Goal: Transaction & Acquisition: Purchase product/service

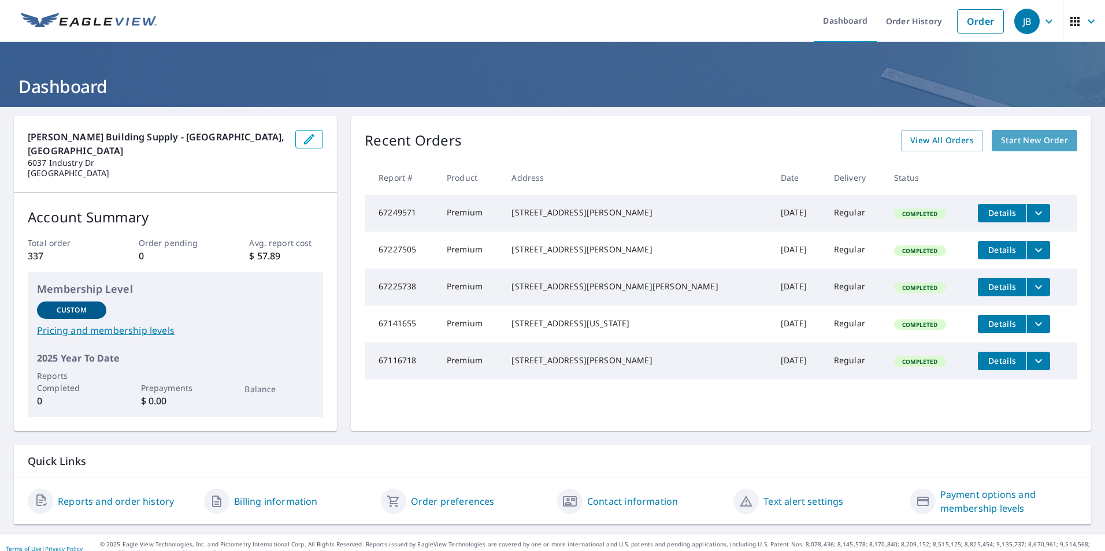
click at [1021, 144] on span "Start New Order" at bounding box center [1034, 141] width 67 height 14
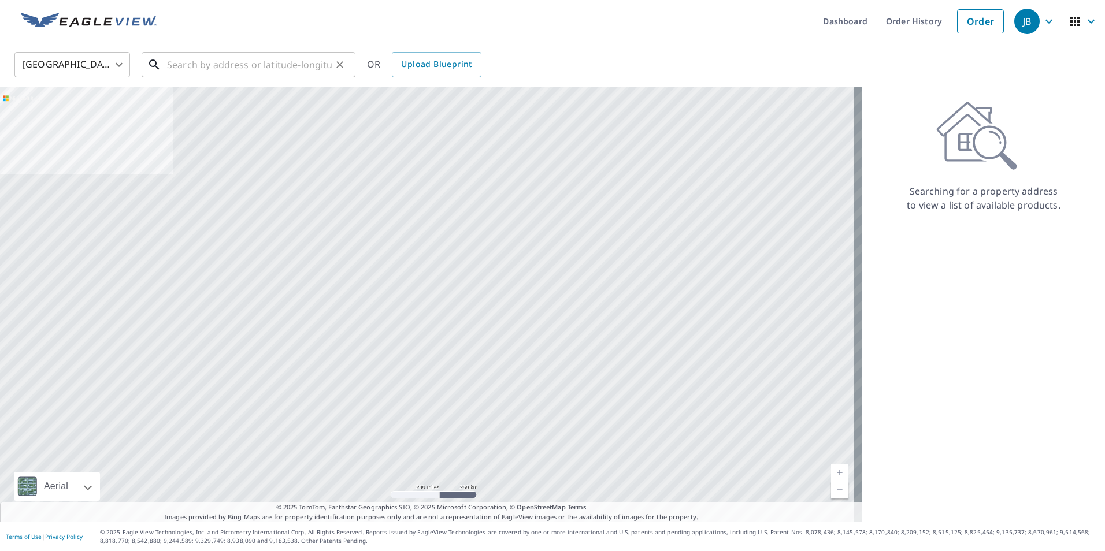
click at [231, 69] on input "text" at bounding box center [249, 65] width 165 height 32
paste input "[STREET_ADDRESS]"
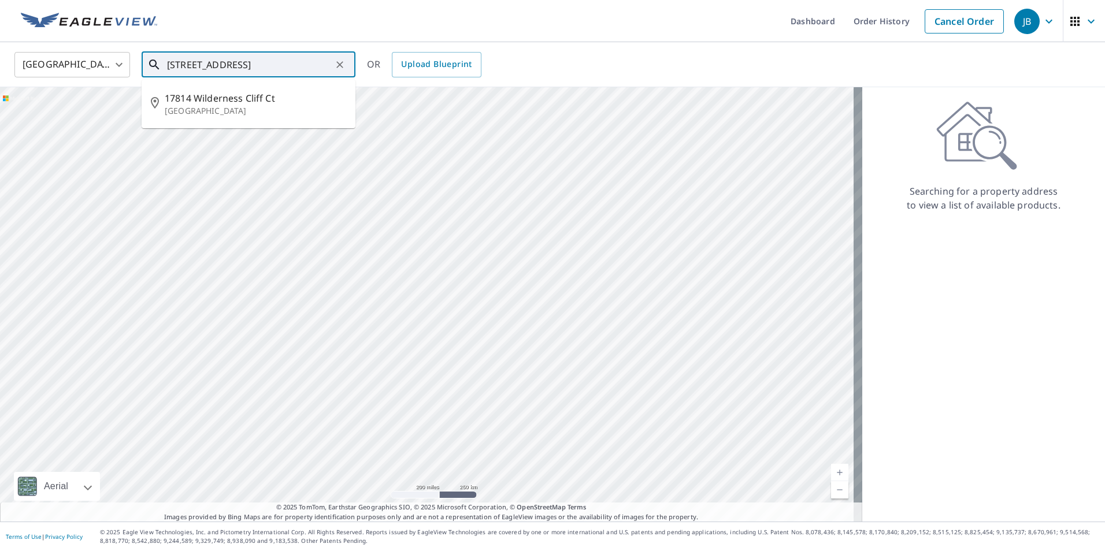
type input "[STREET_ADDRESS]"
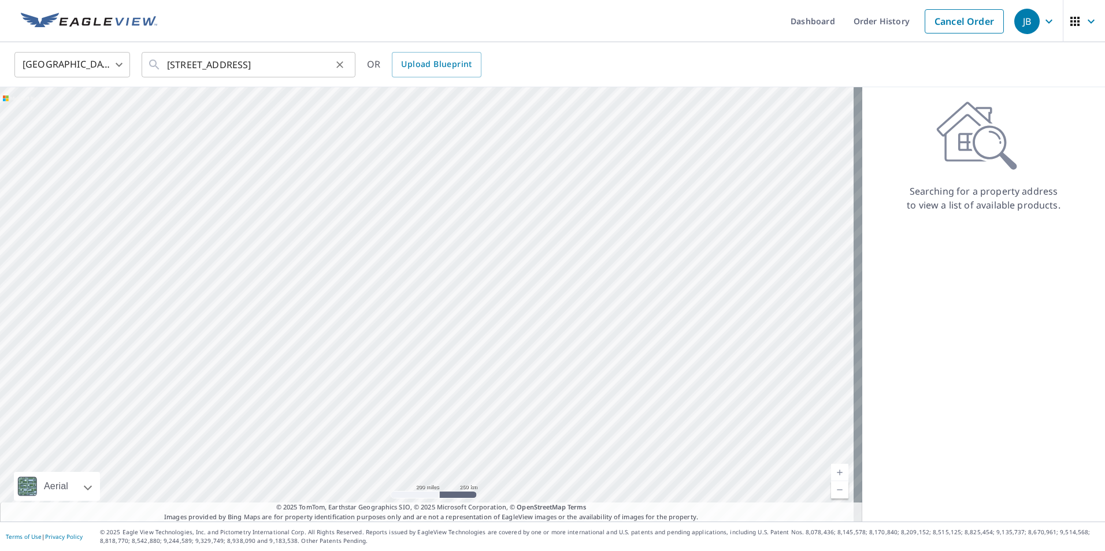
scroll to position [0, 0]
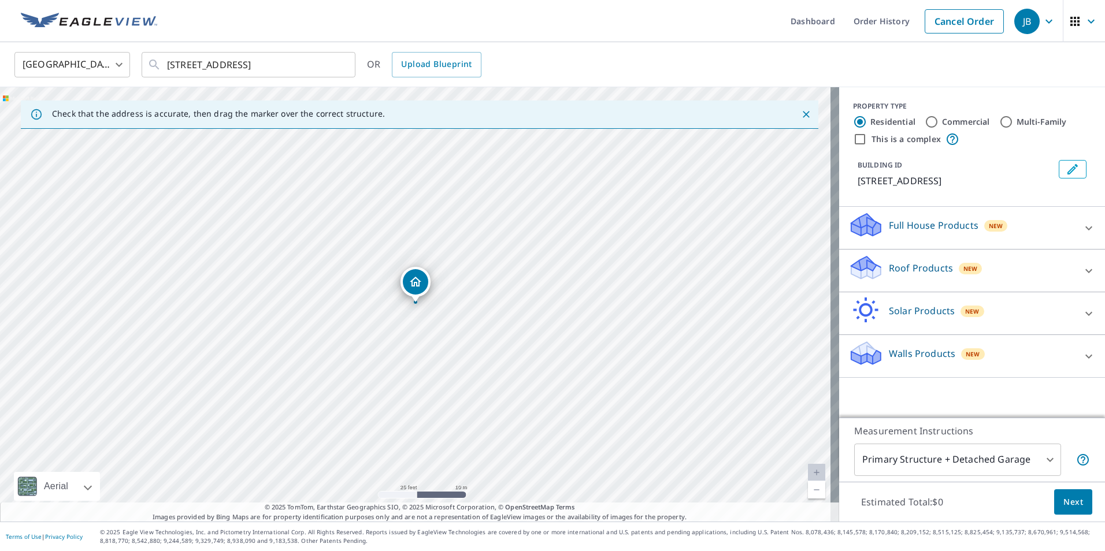
click at [926, 232] on p "Full House Products" at bounding box center [934, 225] width 90 height 14
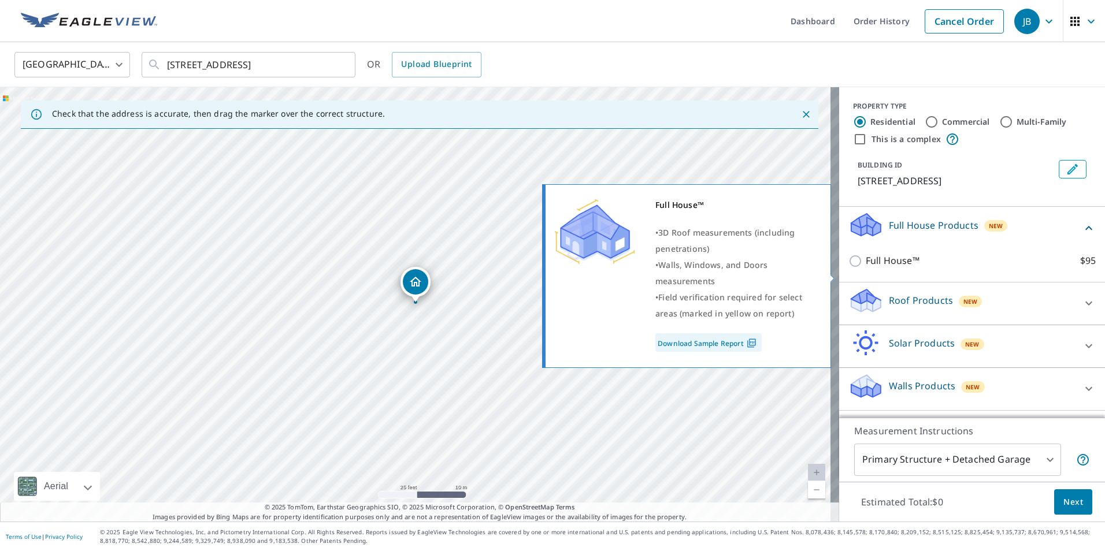
click at [887, 268] on p "Full House™" at bounding box center [893, 261] width 54 height 14
click at [866, 268] on input "Full House™ $95" at bounding box center [856, 261] width 17 height 14
checkbox input "true"
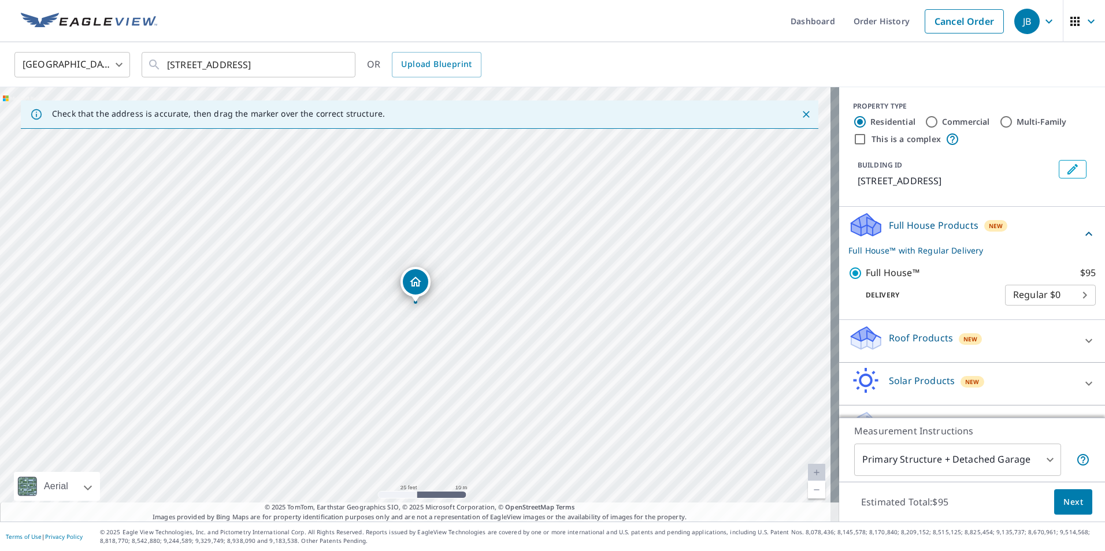
click at [1064, 503] on span "Next" at bounding box center [1074, 502] width 20 height 14
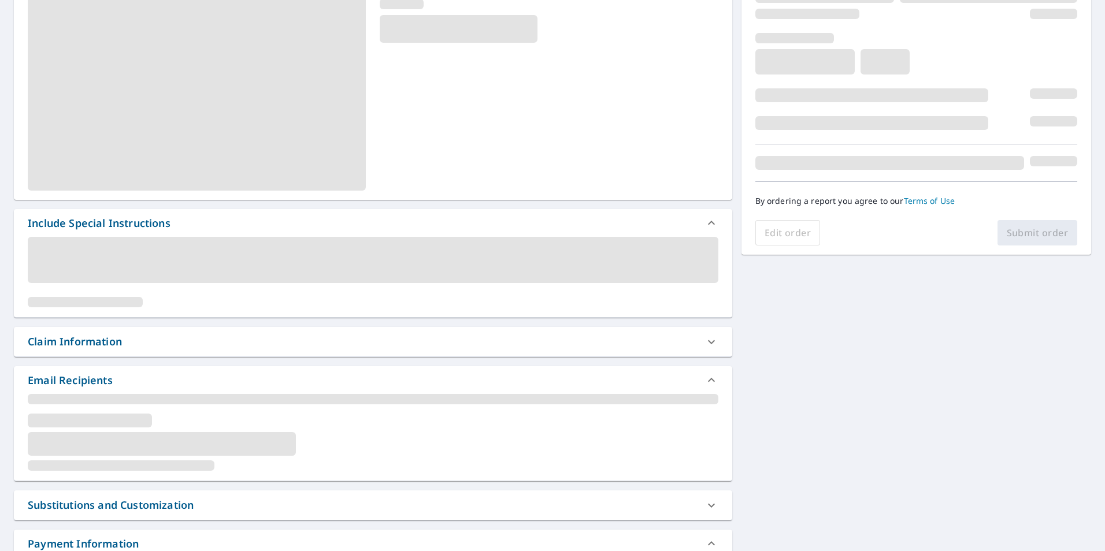
scroll to position [231, 0]
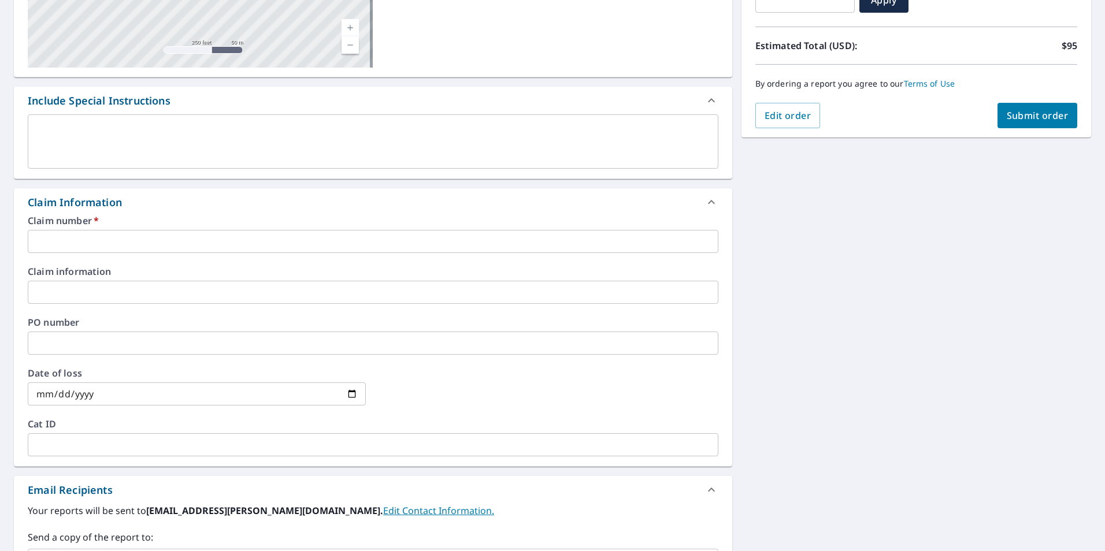
click at [187, 344] on input "text" at bounding box center [373, 343] width 691 height 23
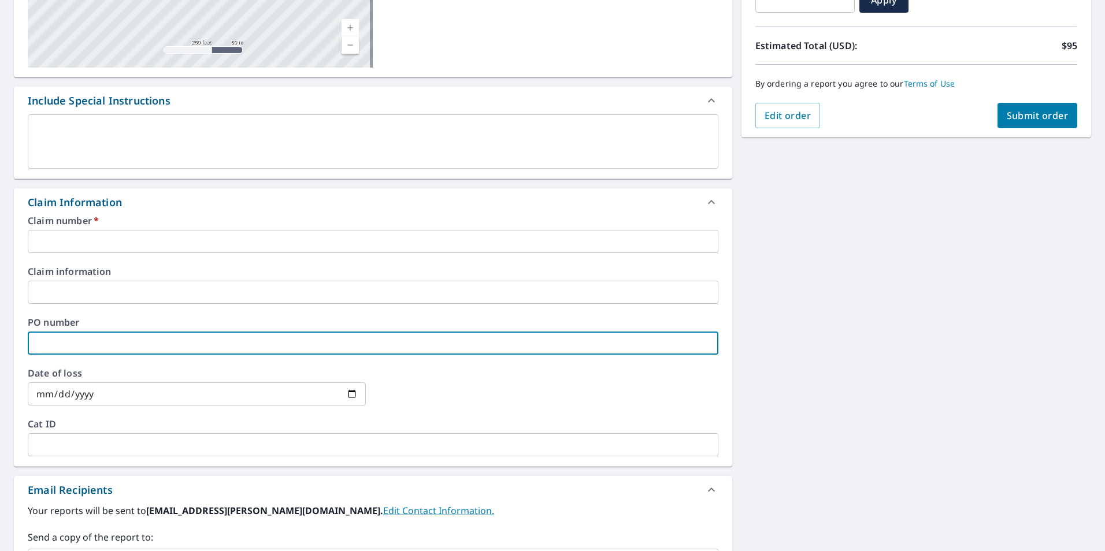
paste input "[PERSON_NAME] N/A"
type input "[PERSON_NAME] N/A"
checkbox input "true"
type input "[PERSON_NAME] N/A"
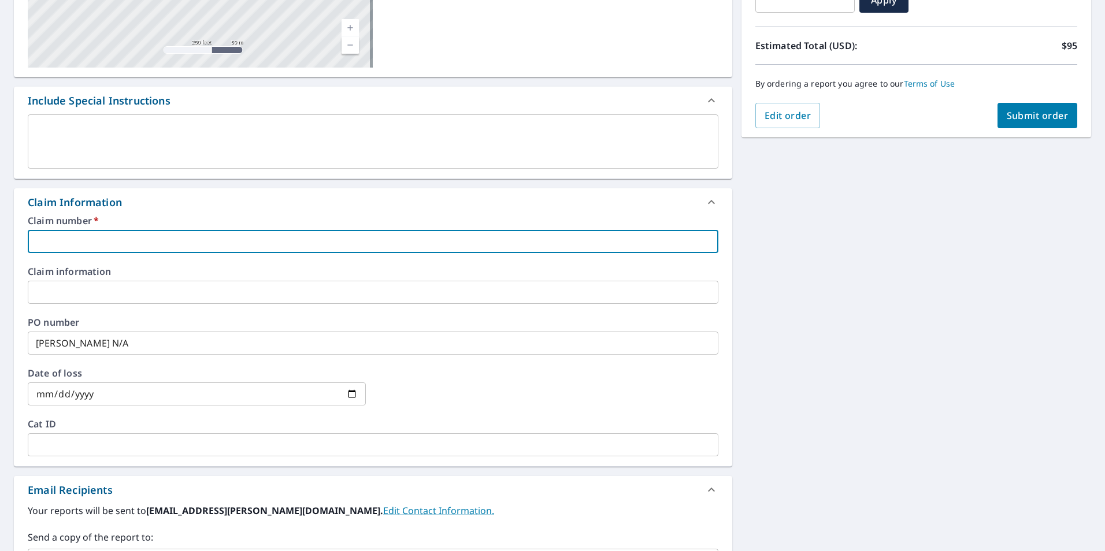
click at [239, 237] on input "text" at bounding box center [373, 241] width 691 height 23
type input "E"
checkbox input "true"
type input "EV"
checkbox input "true"
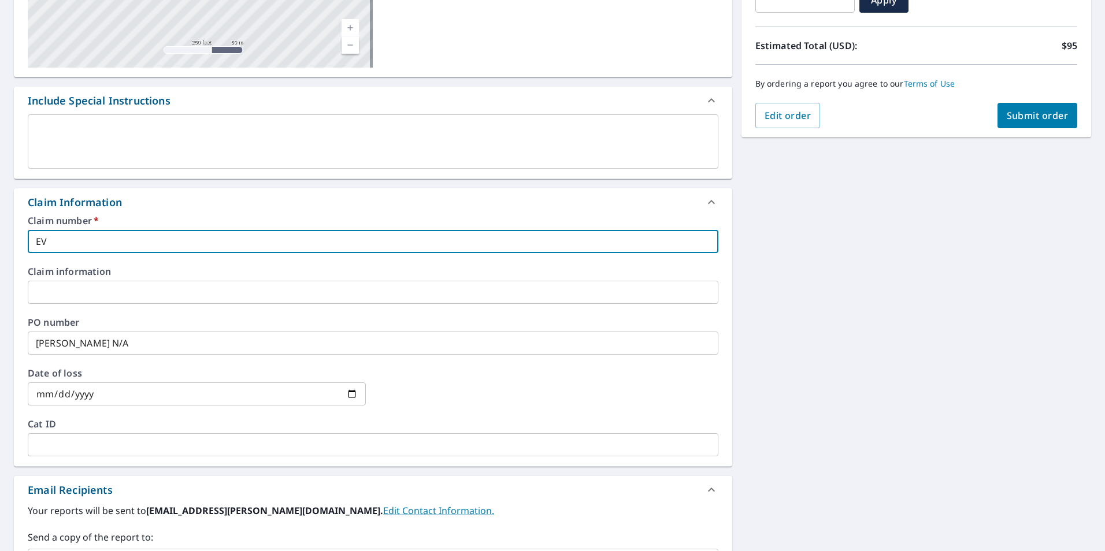
type input "EV7"
checkbox input "true"
type input "EV78"
checkbox input "true"
type input "EV789"
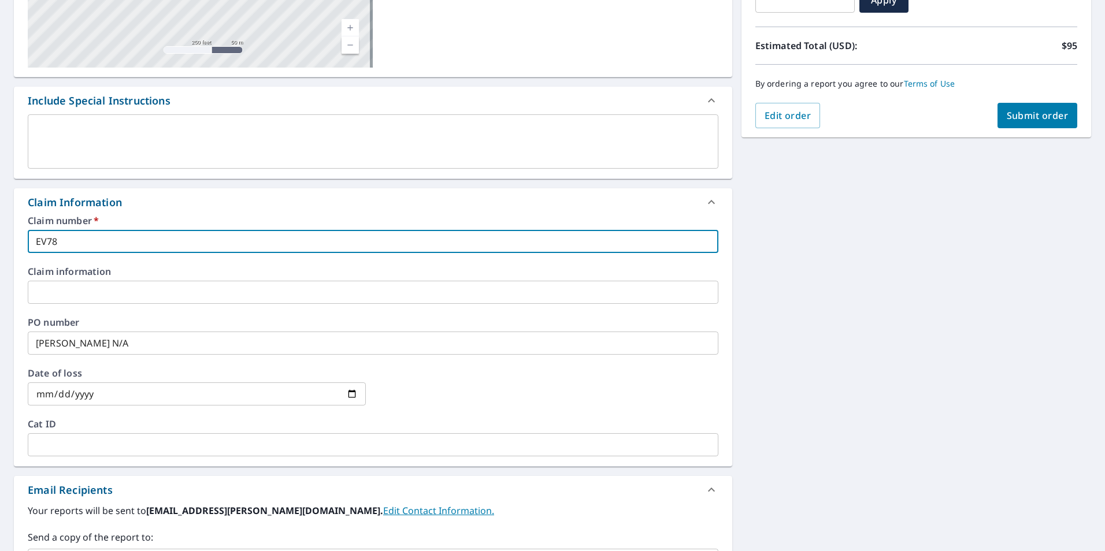
checkbox input "true"
type input "EV7894"
checkbox input "true"
type input "EV78943"
checkbox input "true"
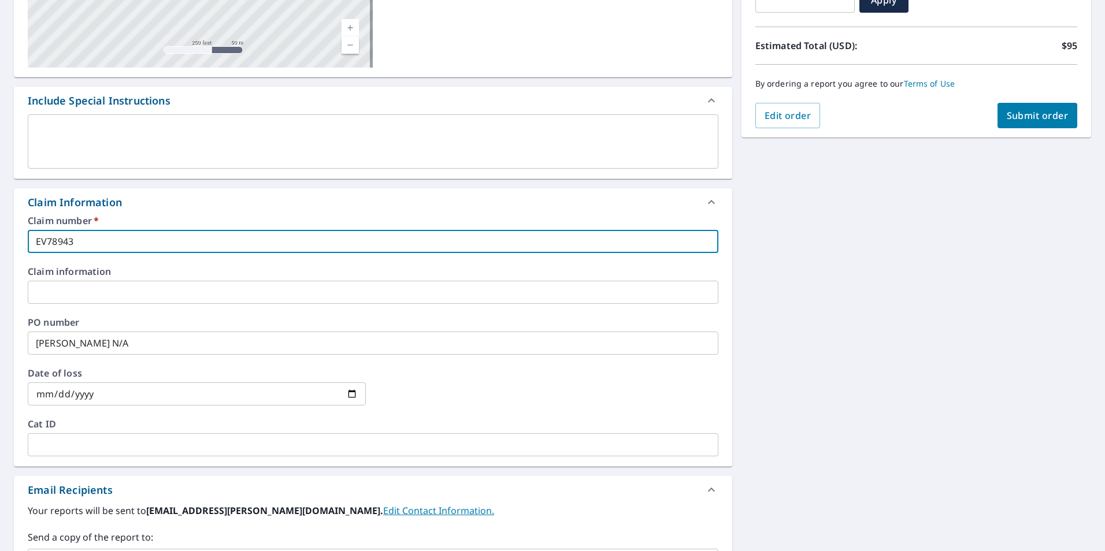
type input "EV789437"
checkbox input "true"
type input "EV7894371"
checkbox input "true"
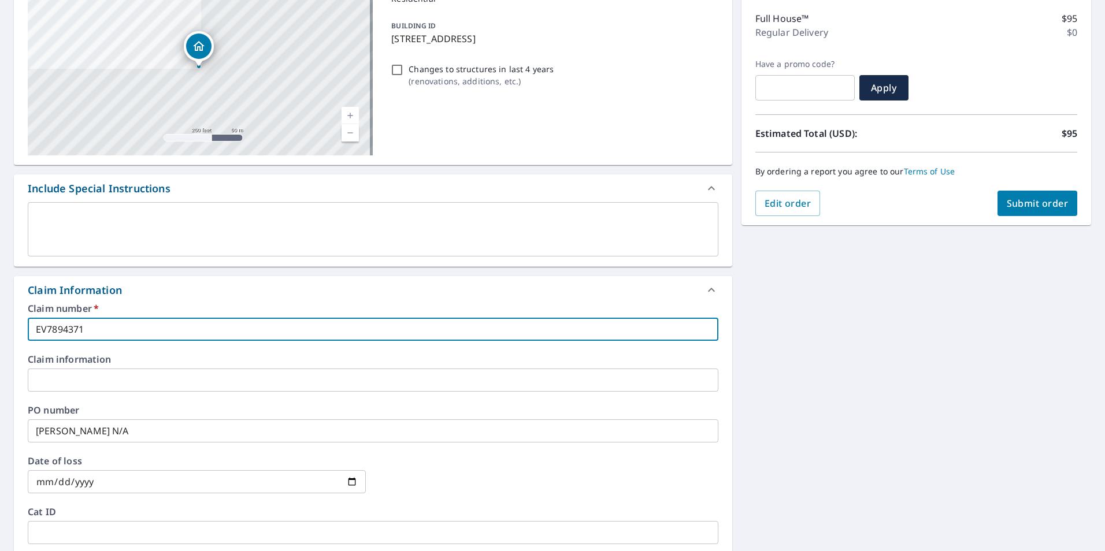
scroll to position [58, 0]
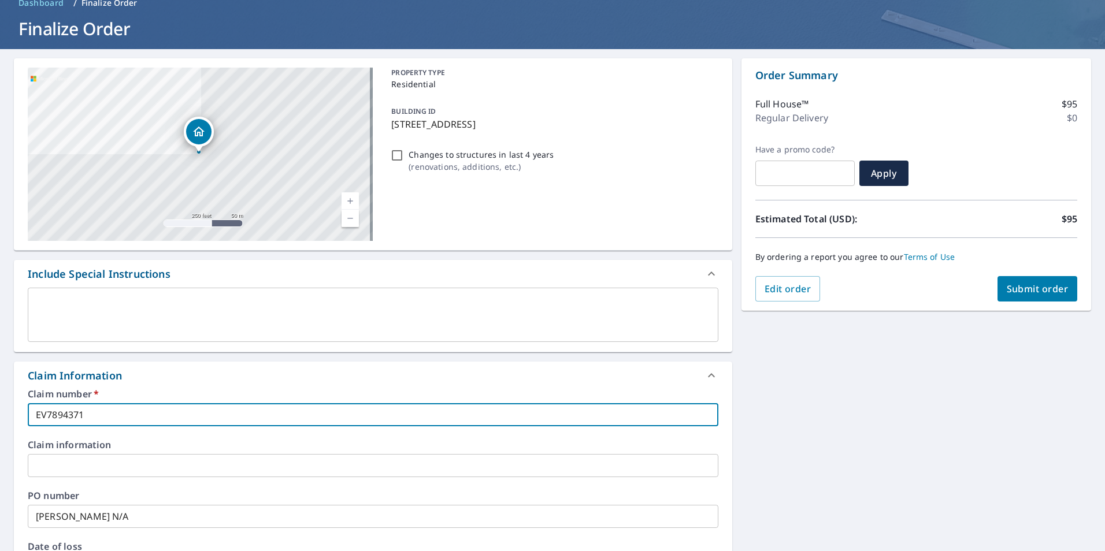
type input "EV7894371"
click at [1025, 295] on span "Submit order" at bounding box center [1038, 289] width 62 height 13
checkbox input "true"
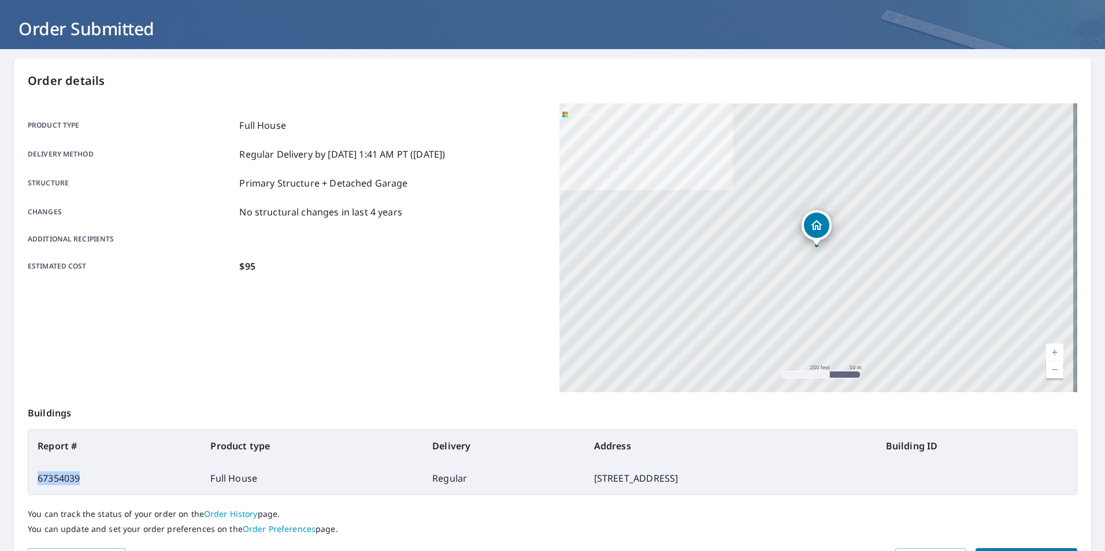
drag, startPoint x: 82, startPoint y: 479, endPoint x: 36, endPoint y: 476, distance: 46.3
click at [36, 476] on td "67354039" at bounding box center [114, 478] width 173 height 32
copy td "67354039"
